Goal: Navigation & Orientation: Go to known website

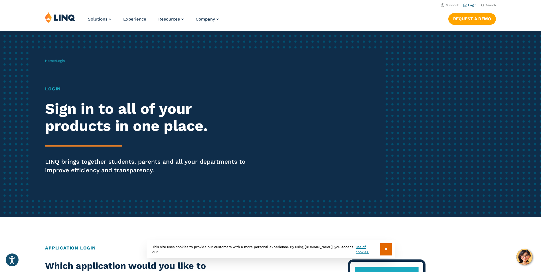
click at [465, 5] on link "Login" at bounding box center [469, 5] width 13 height 4
